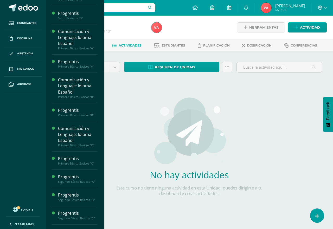
scroll to position [247, 0]
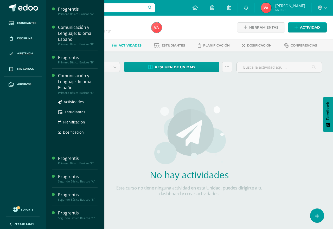
click at [82, 82] on div "Comunicación y Lenguaje: Idioma Español" at bounding box center [77, 82] width 39 height 18
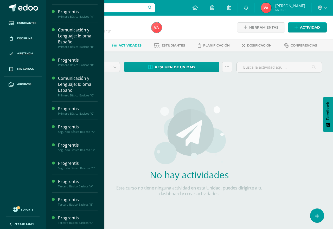
scroll to position [244, 0]
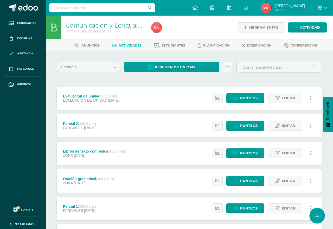
click at [317, 217] on link at bounding box center [316, 215] width 15 height 15
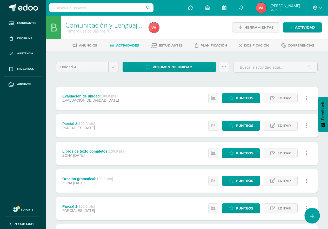
click at [310, 216] on icon at bounding box center [312, 216] width 5 height 6
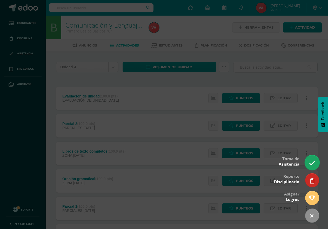
click at [311, 164] on icon at bounding box center [312, 163] width 6 height 6
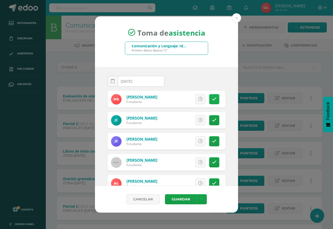
click at [209, 103] on link at bounding box center [214, 99] width 10 height 10
click at [198, 143] on icon at bounding box center [200, 141] width 4 height 4
click at [184, 141] on span "Excusa" at bounding box center [191, 141] width 14 height 10
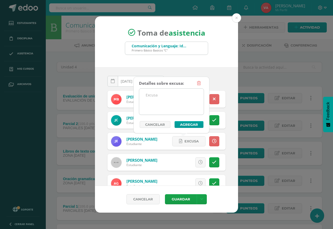
click at [163, 98] on textarea at bounding box center [171, 102] width 64 height 26
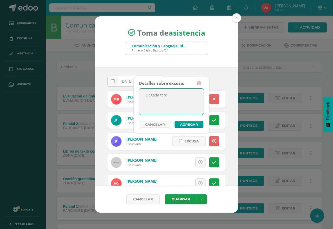
type textarea "Llegada tarde"
click at [185, 125] on button "Agregar" at bounding box center [188, 124] width 29 height 7
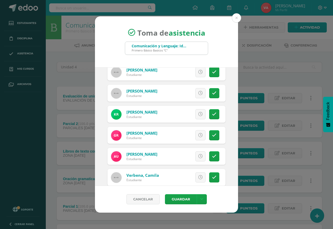
scroll to position [414, 0]
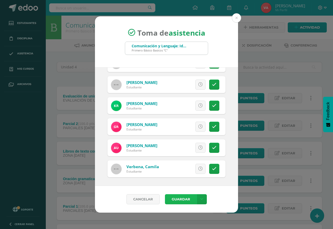
click at [184, 197] on button "Guardar" at bounding box center [181, 199] width 32 height 10
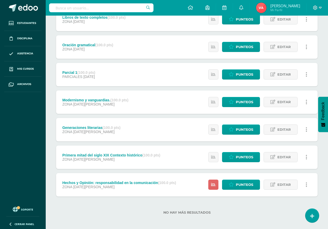
scroll to position [136, 0]
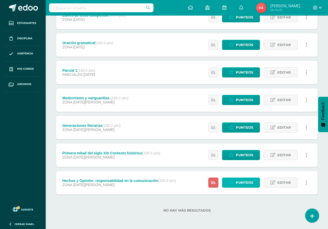
click at [245, 181] on span "Punteos" at bounding box center [244, 183] width 17 height 10
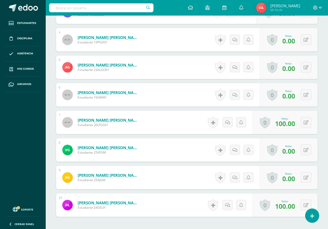
scroll to position [234, 0]
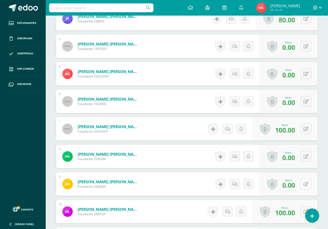
click at [306, 183] on icon at bounding box center [306, 184] width 5 height 4
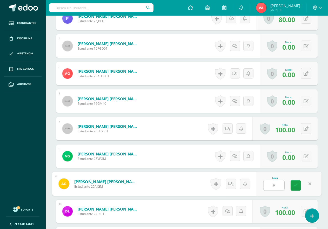
type input "80"
click at [295, 183] on icon at bounding box center [296, 185] width 5 height 4
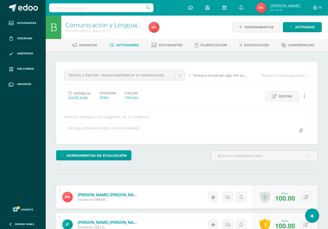
scroll to position [0, 0]
click at [129, 45] on span "Actividades" at bounding box center [127, 45] width 23 height 4
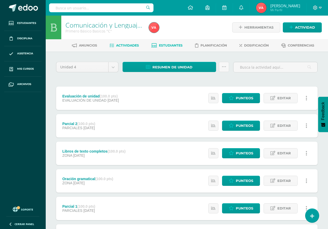
click at [172, 44] on span "Estudiantes" at bounding box center [171, 45] width 24 height 4
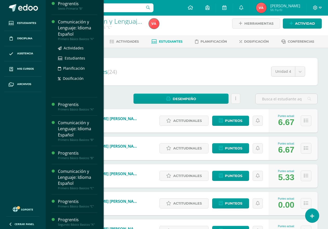
scroll to position [214, 0]
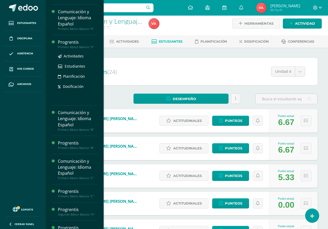
click at [78, 47] on div "Primero Básico Basicos "A"" at bounding box center [77, 47] width 39 height 4
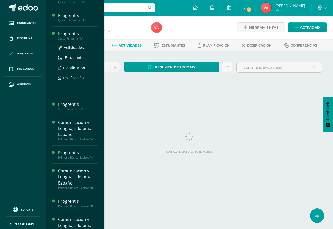
click at [76, 37] on div "Sexto Primaria "A"" at bounding box center [77, 39] width 39 height 4
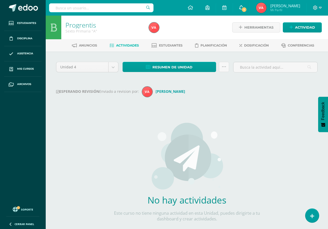
click at [243, 7] on icon at bounding box center [241, 7] width 4 height 5
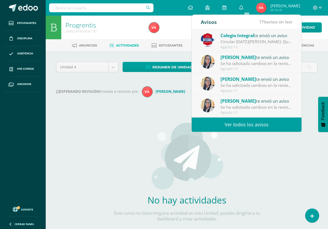
click at [175, 32] on div at bounding box center [189, 28] width 85 height 24
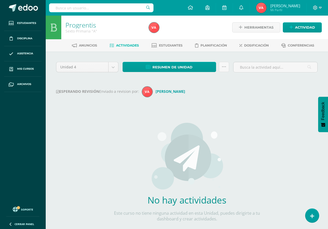
click at [184, 136] on img at bounding box center [187, 156] width 74 height 68
